Goal: Task Accomplishment & Management: Use online tool/utility

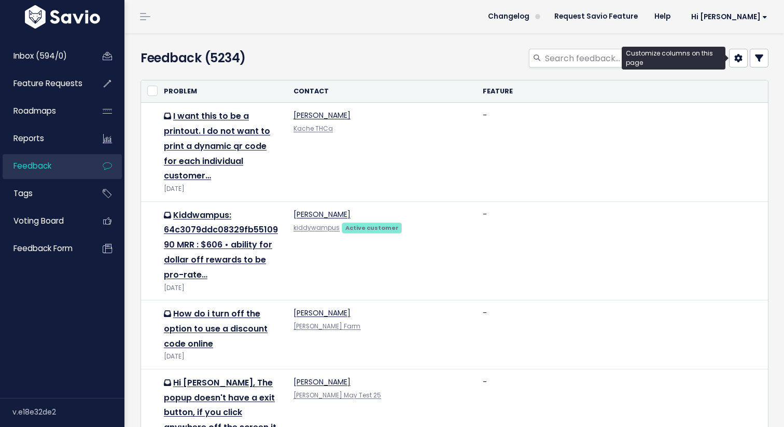
click at [735, 62] on link at bounding box center [738, 58] width 19 height 19
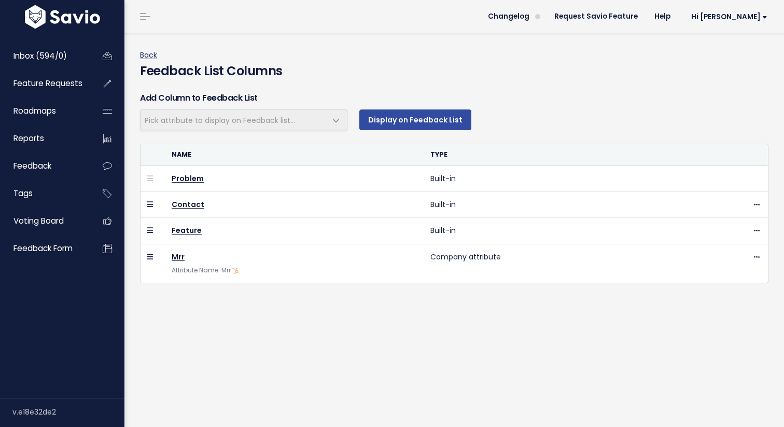
click at [151, 56] on link "Back" at bounding box center [148, 55] width 17 height 10
select select
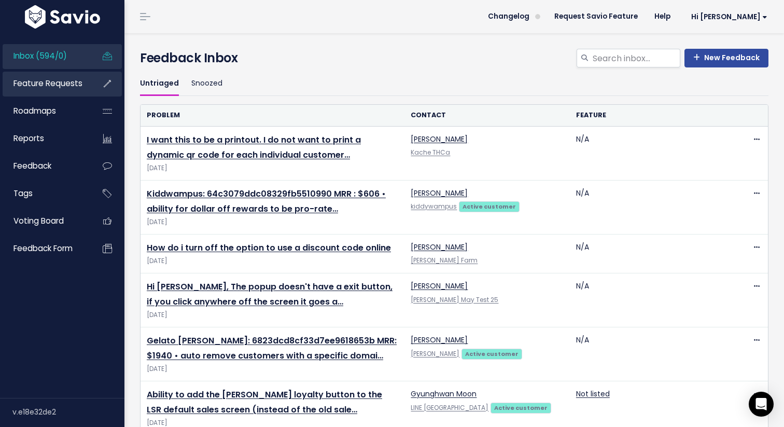
click at [94, 77] on li "Feature Requests" at bounding box center [62, 84] width 119 height 25
click at [530, 14] on span "Changelog" at bounding box center [508, 16] width 41 height 7
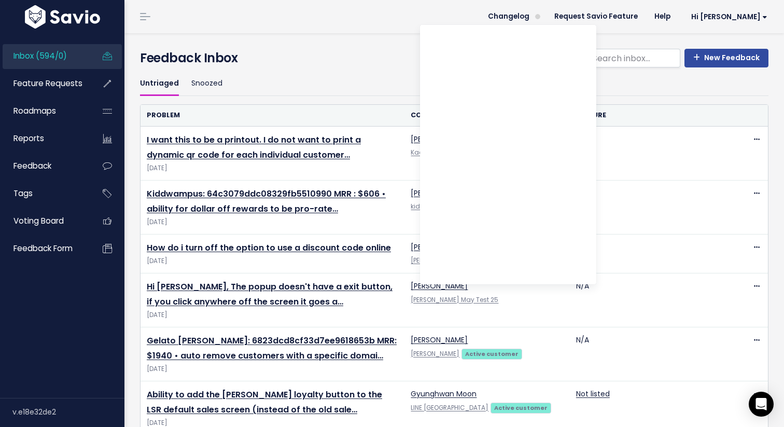
click at [634, 106] on th "Feature" at bounding box center [652, 115] width 165 height 21
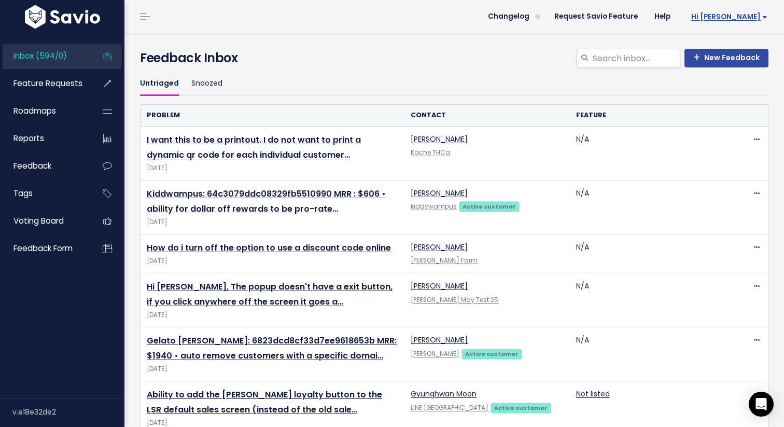
click at [765, 18] on span "Hi [PERSON_NAME]" at bounding box center [729, 17] width 76 height 8
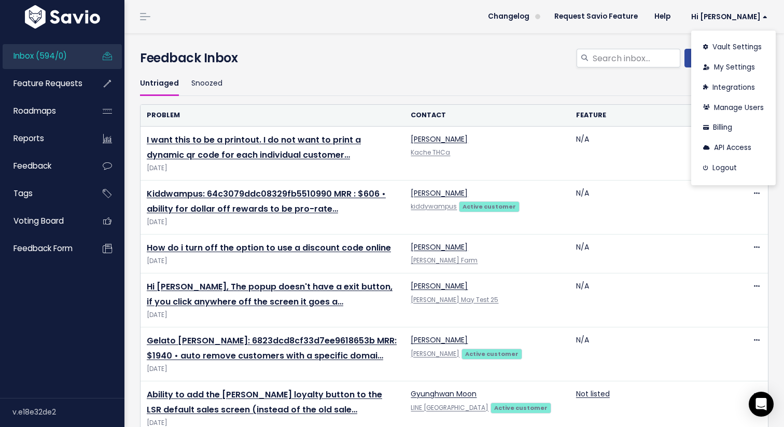
click at [549, 69] on div "New Feedback Feedback Inbox" at bounding box center [454, 60] width 644 height 23
